Goal: Book appointment/travel/reservation

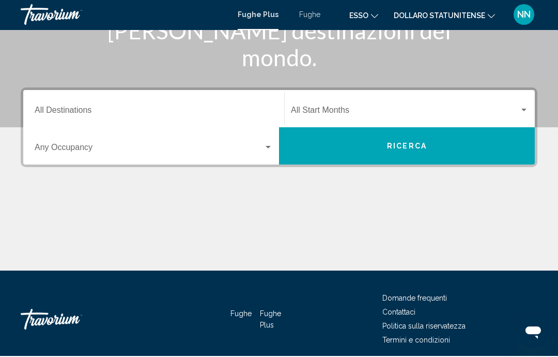
scroll to position [223, 0]
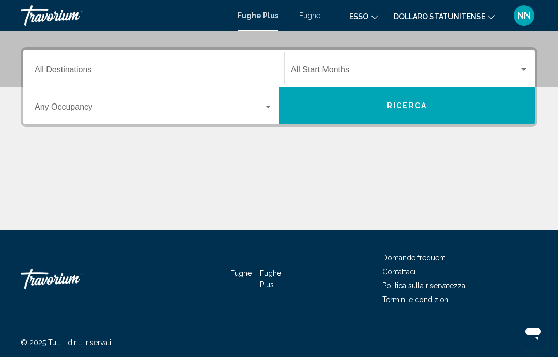
click at [91, 68] on input "Destination All Destinations" at bounding box center [154, 71] width 238 height 9
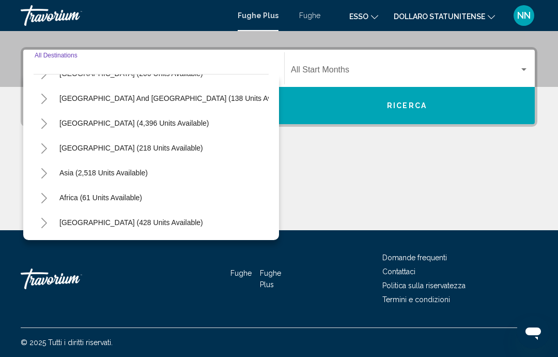
scroll to position [167, 0]
click at [137, 176] on span "Asia (2,518 units available)" at bounding box center [103, 172] width 88 height 8
type input "**********"
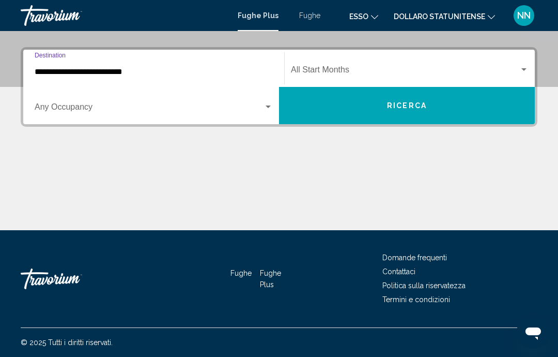
click at [312, 17] on font "Fughe" at bounding box center [309, 15] width 21 height 8
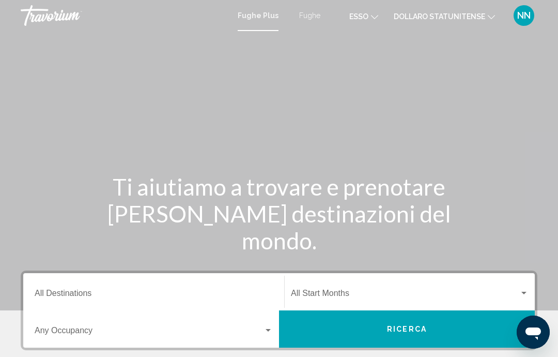
click at [304, 20] on font "Fughe" at bounding box center [309, 15] width 21 height 8
